Goal: Transaction & Acquisition: Purchase product/service

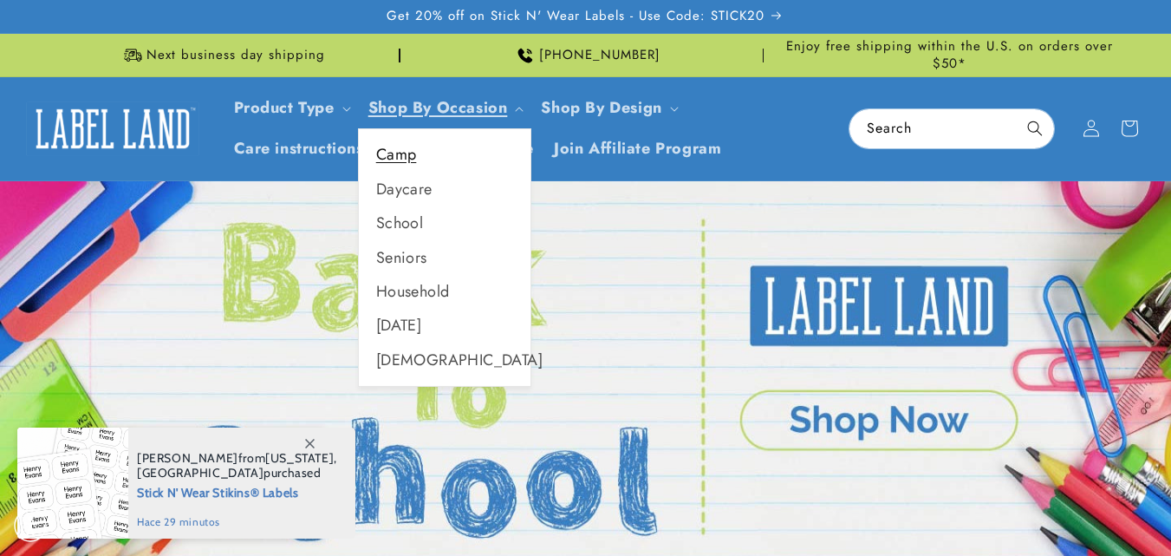
click at [411, 149] on link "Camp" at bounding box center [445, 155] width 172 height 34
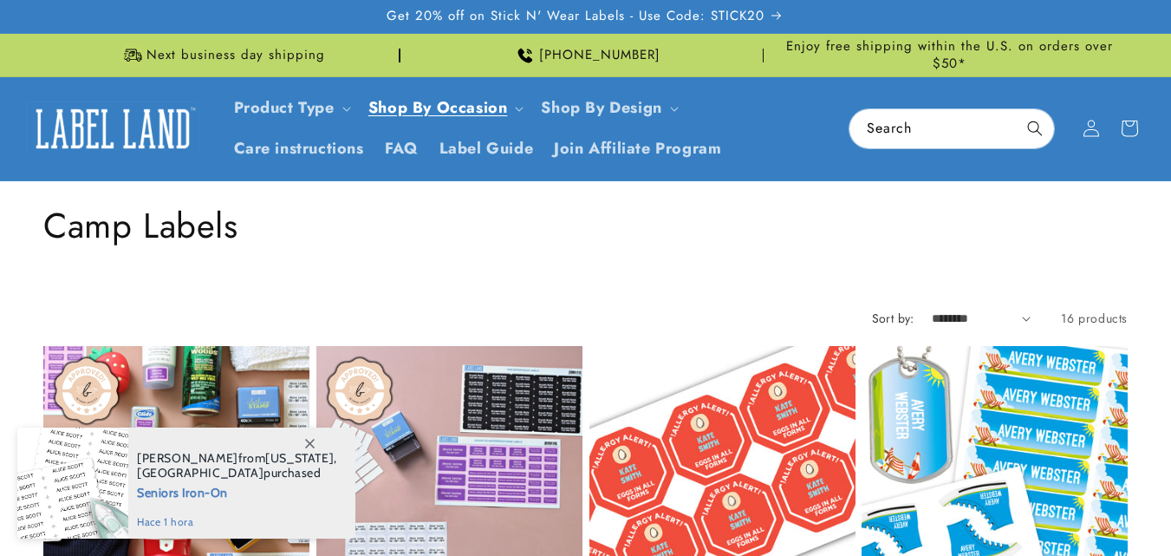
scroll to position [433, 0]
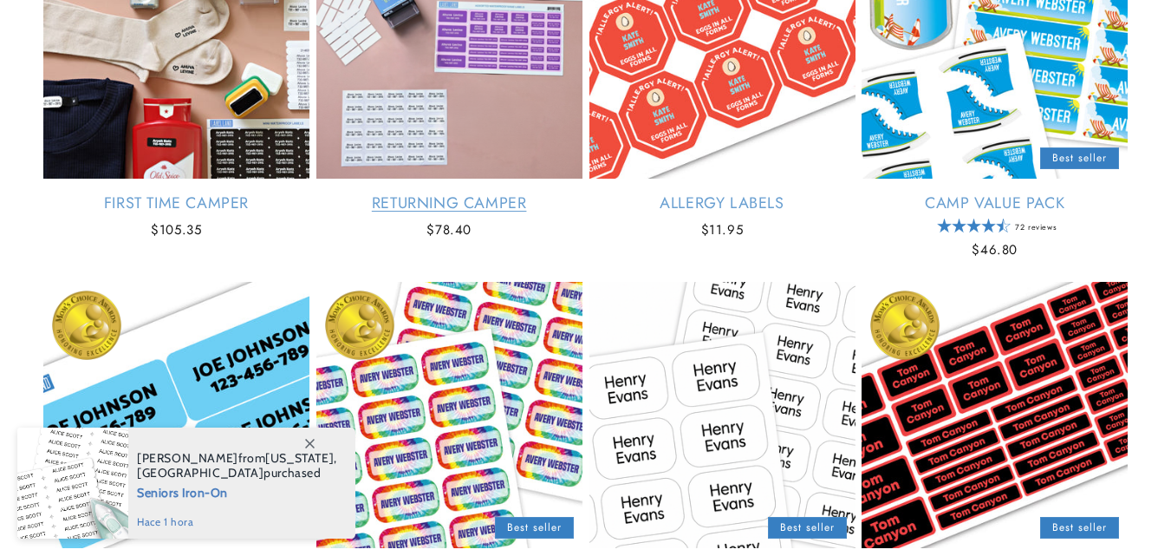
click at [465, 193] on link "Returning Camper" at bounding box center [449, 203] width 266 height 20
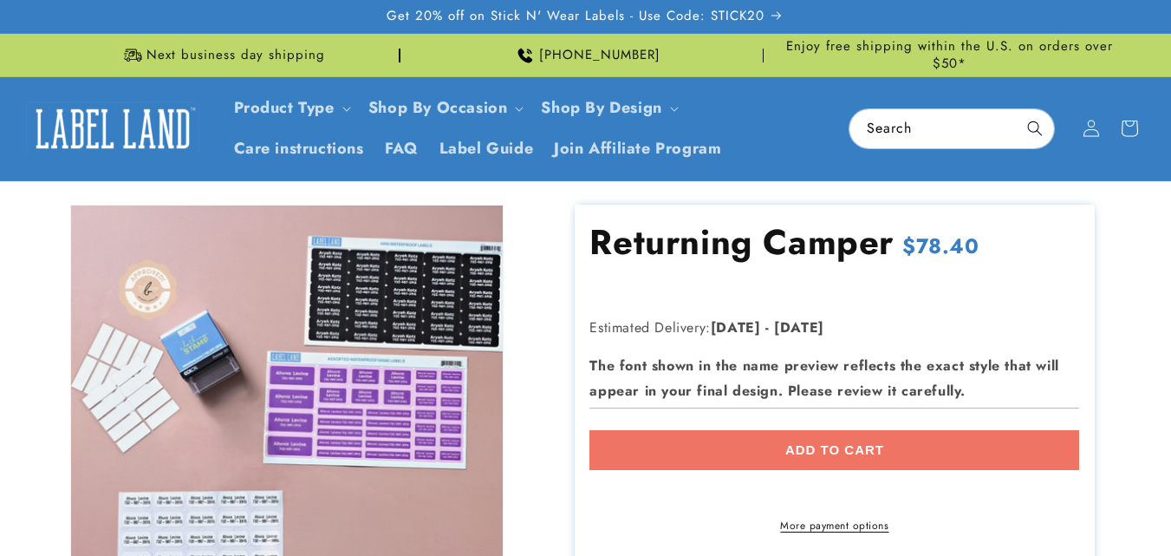
click at [805, 430] on div "Add to cart More payment options This item is a recurring or deferred purchase.…" at bounding box center [834, 481] width 490 height 103
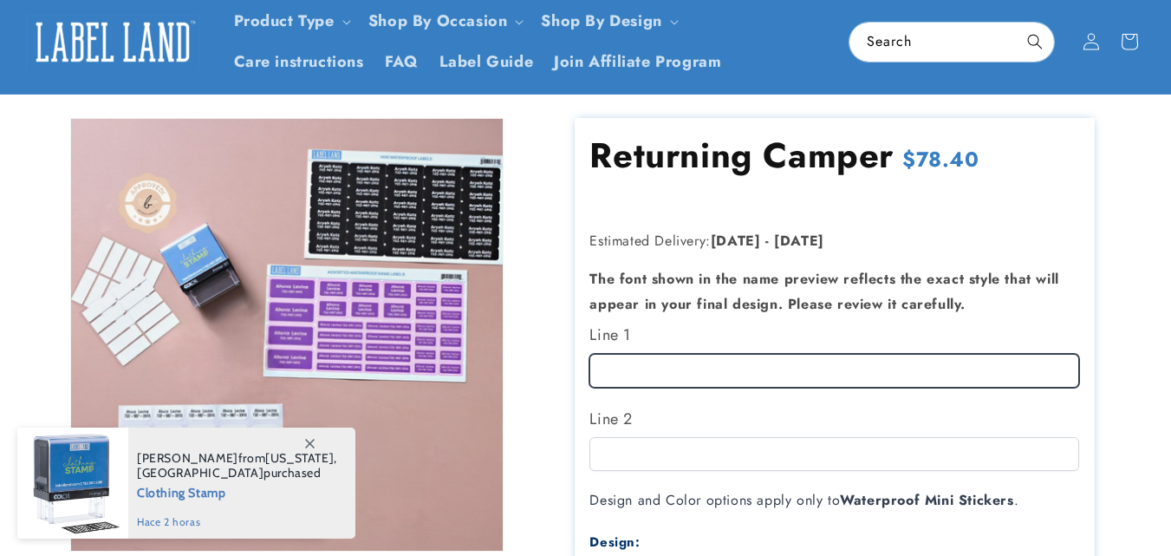
click at [871, 367] on input "Line 1" at bounding box center [834, 371] width 490 height 34
